Goal: Information Seeking & Learning: Understand process/instructions

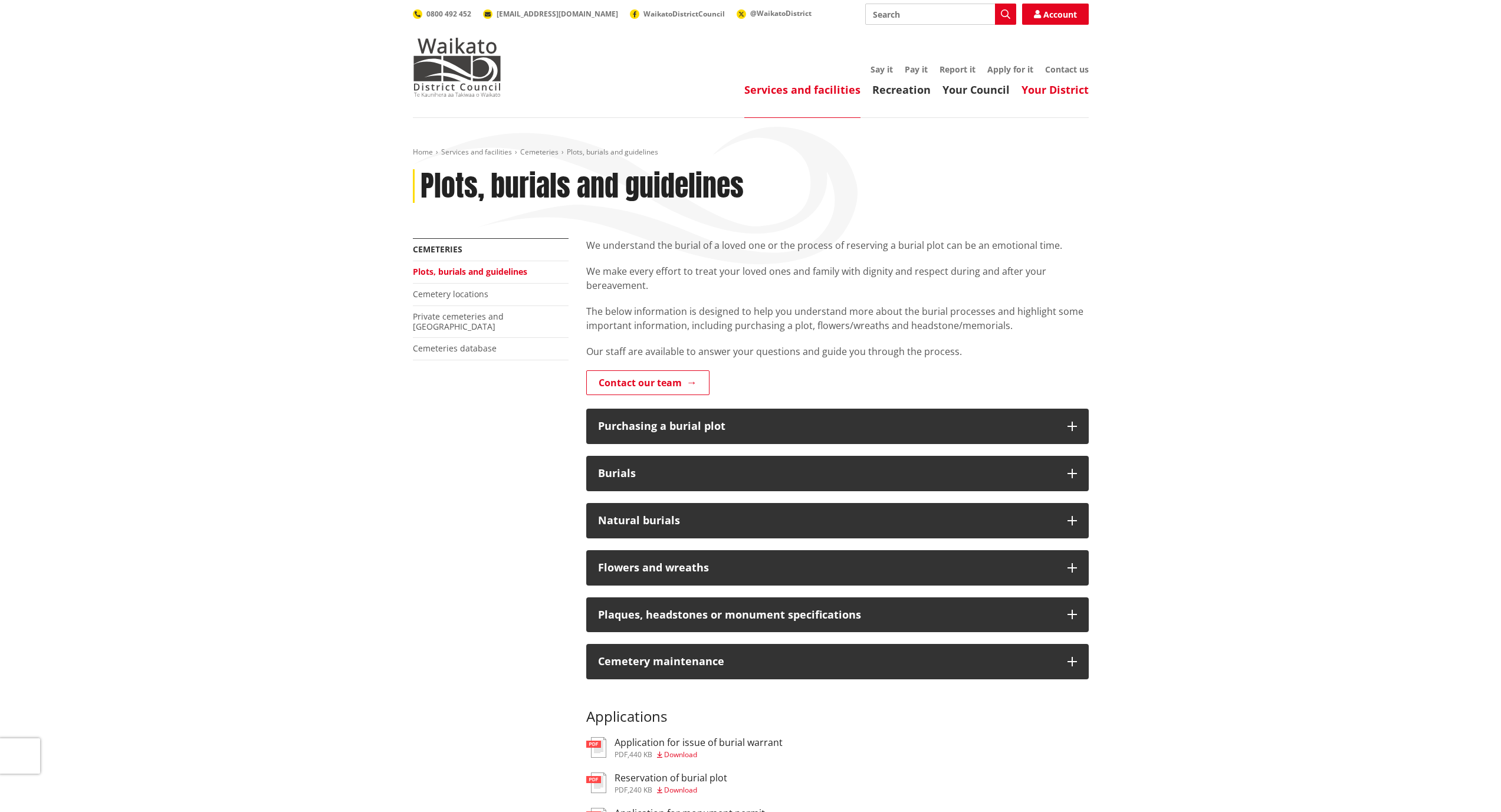
click at [1049, 88] on link "Your District" at bounding box center [1055, 90] width 68 height 14
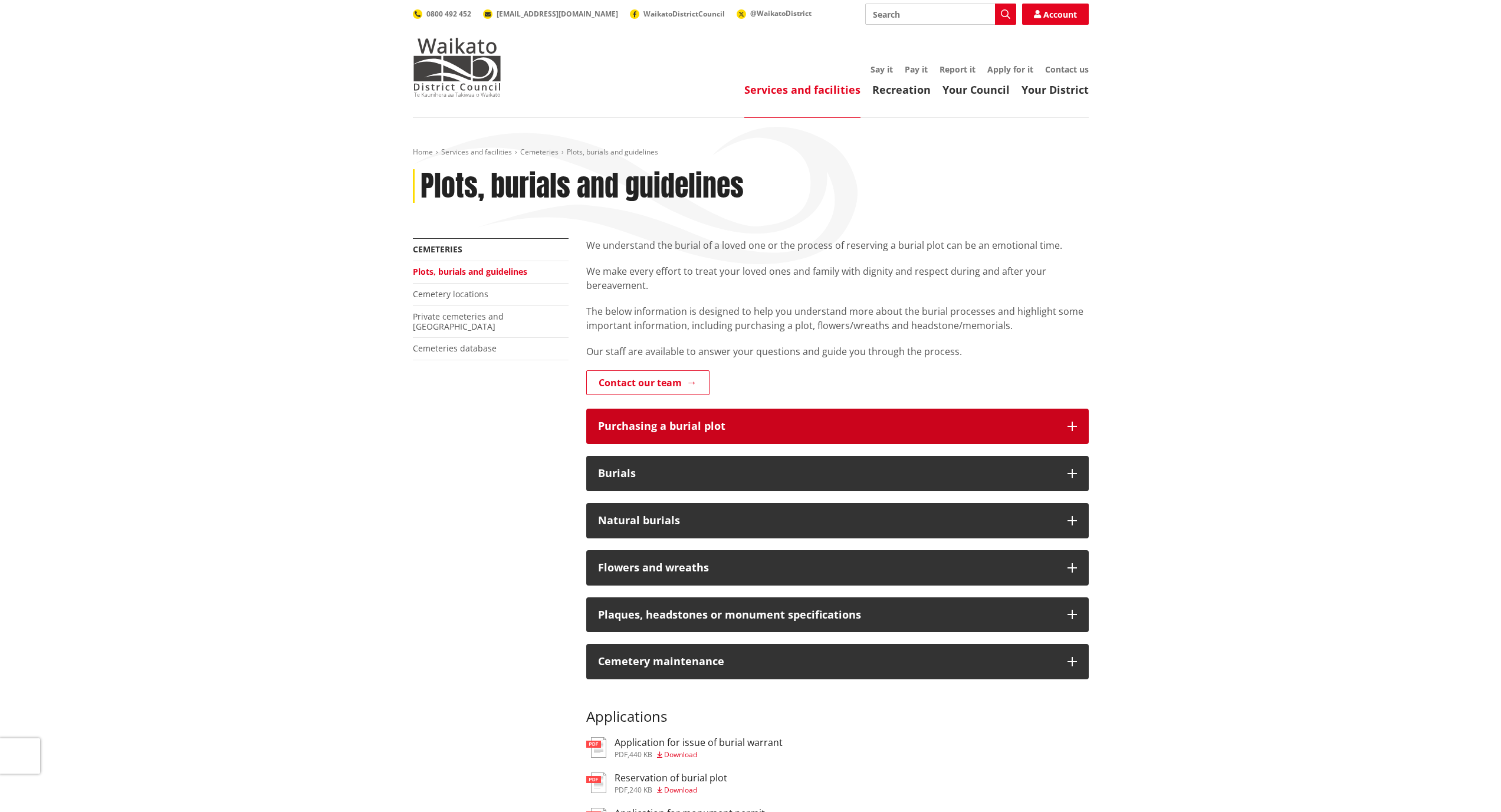
click at [747, 424] on div "Purchasing a burial plot" at bounding box center [827, 426] width 457 height 12
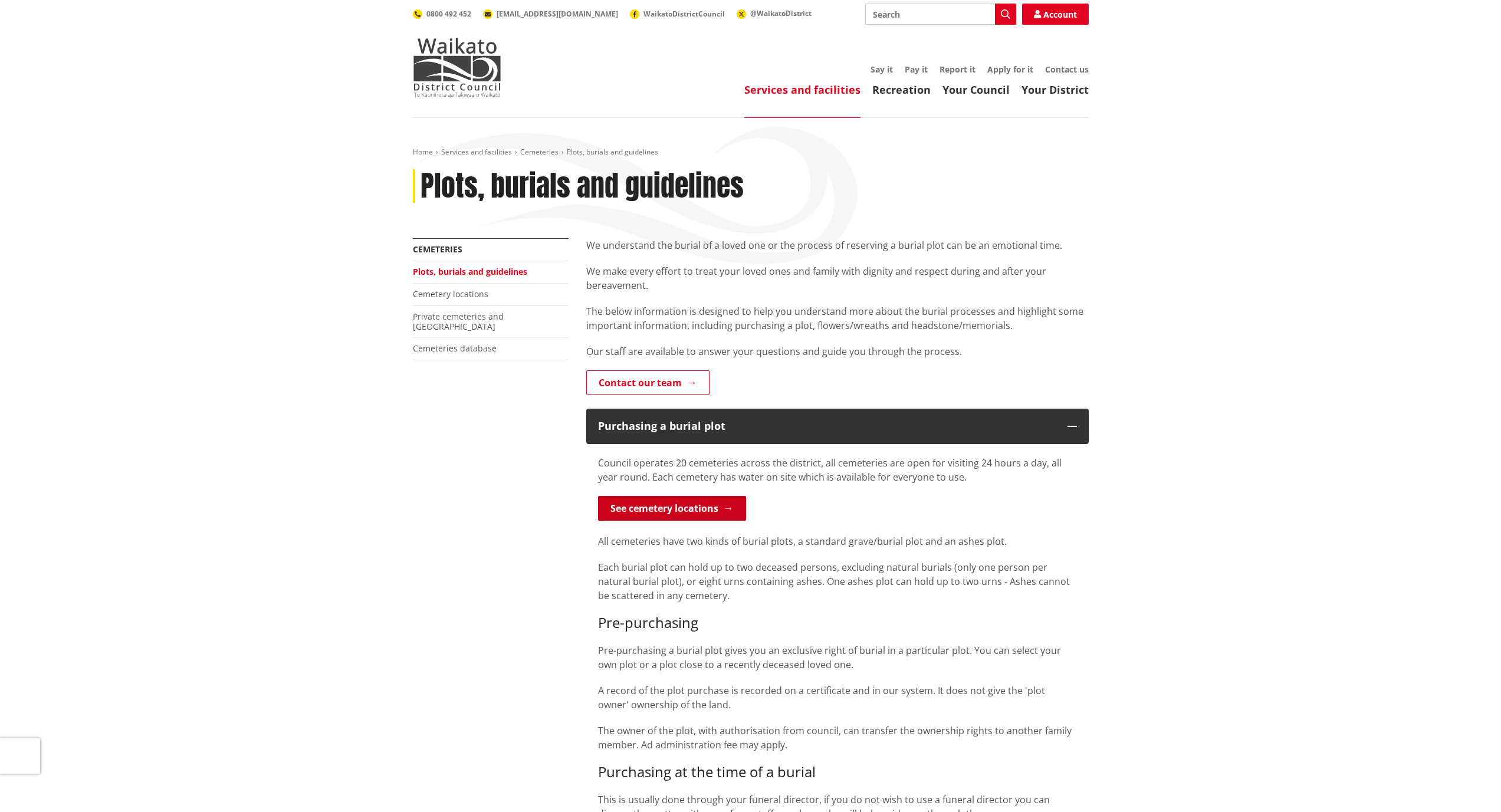
click at [654, 505] on link "See cemetery locations" at bounding box center [672, 508] width 148 height 25
